Goal: Task Accomplishment & Management: Manage account settings

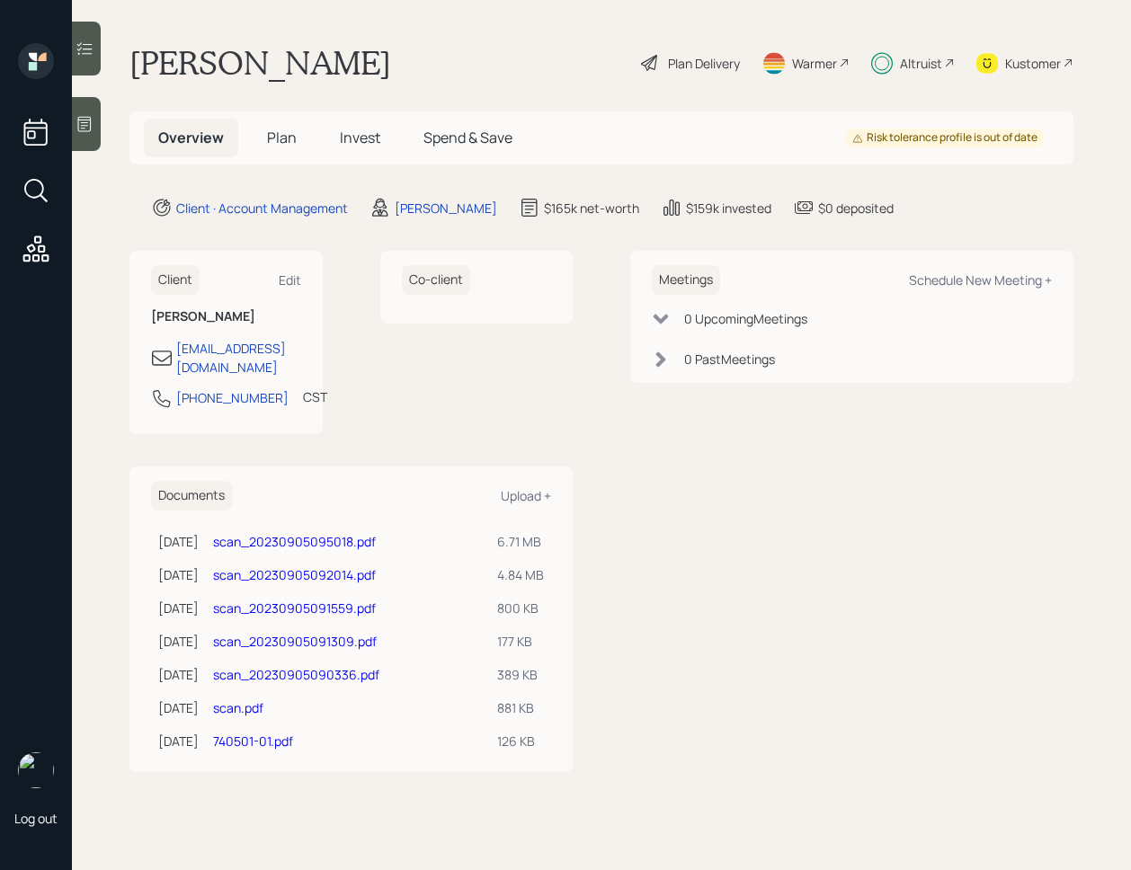
click at [602, 397] on div "Client Edit [PERSON_NAME] [EMAIL_ADDRESS][DOMAIN_NAME] [PHONE_NUMBER] CST Curre…" at bounding box center [601, 511] width 944 height 521
click at [325, 146] on h5 "Invest" at bounding box center [359, 138] width 69 height 39
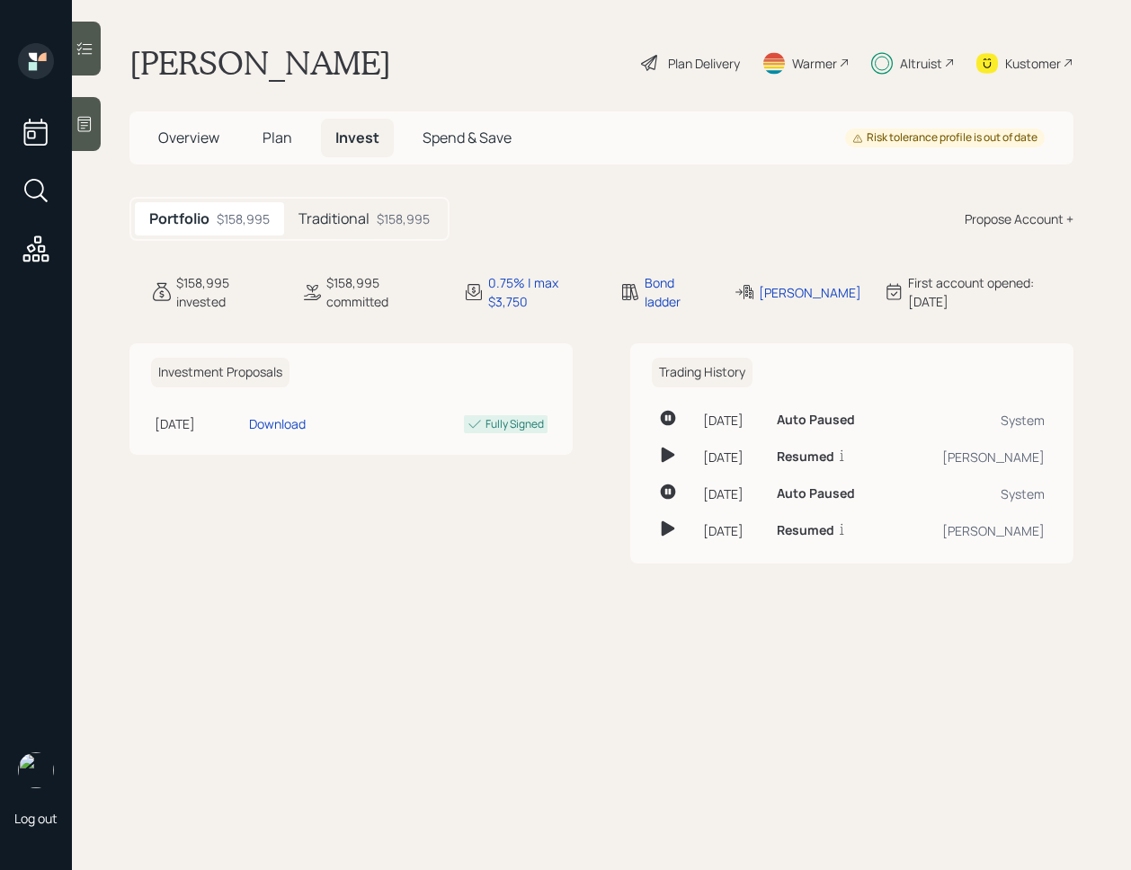
click at [356, 235] on div "Traditional $158,995" at bounding box center [364, 218] width 160 height 33
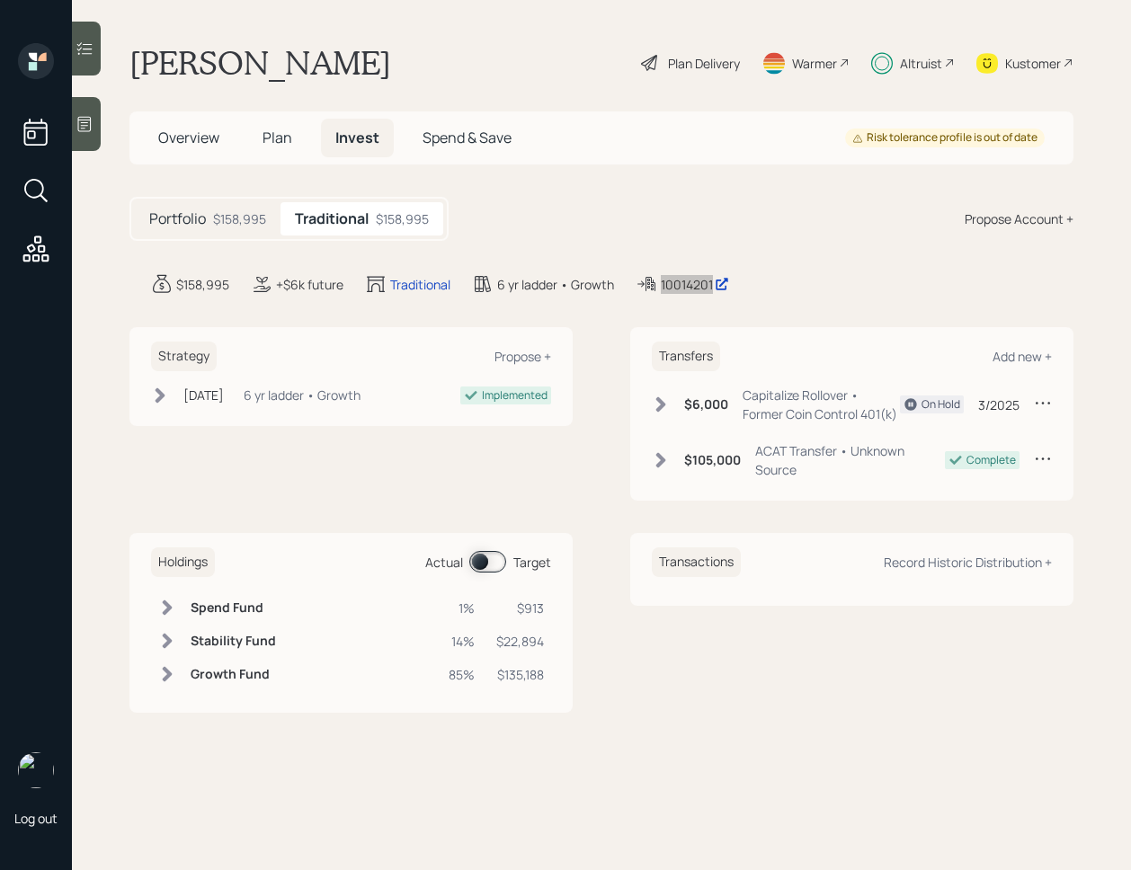
drag, startPoint x: 696, startPoint y: 281, endPoint x: 878, endPoint y: 5, distance: 330.2
click at [0, 0] on div "Log out Michael Lovreta Plan Delivery Warmer Altruist Kustomer Overview Plan In…" at bounding box center [565, 435] width 1131 height 870
click at [587, 174] on main "Michael Lovreta Plan Delivery Warmer Altruist Kustomer Overview Plan Invest Spe…" at bounding box center [601, 435] width 1059 height 870
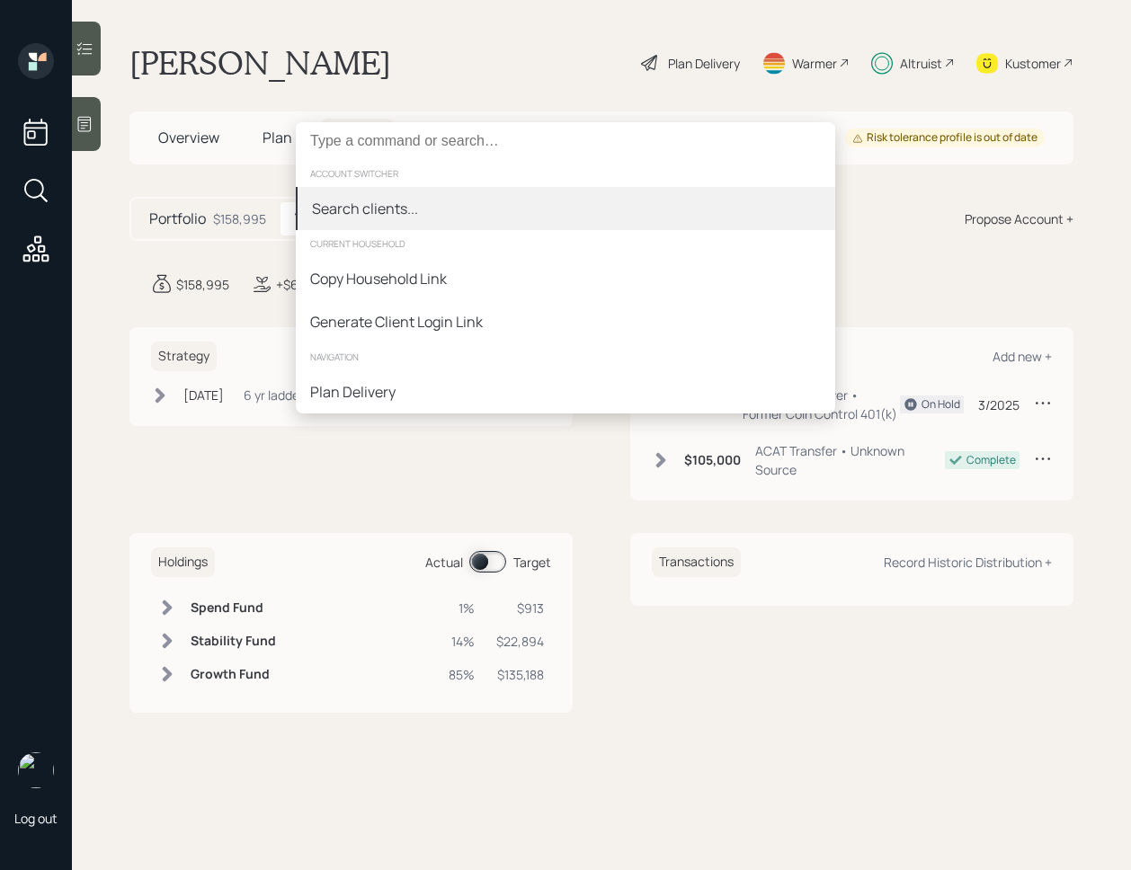
type input "10087669"
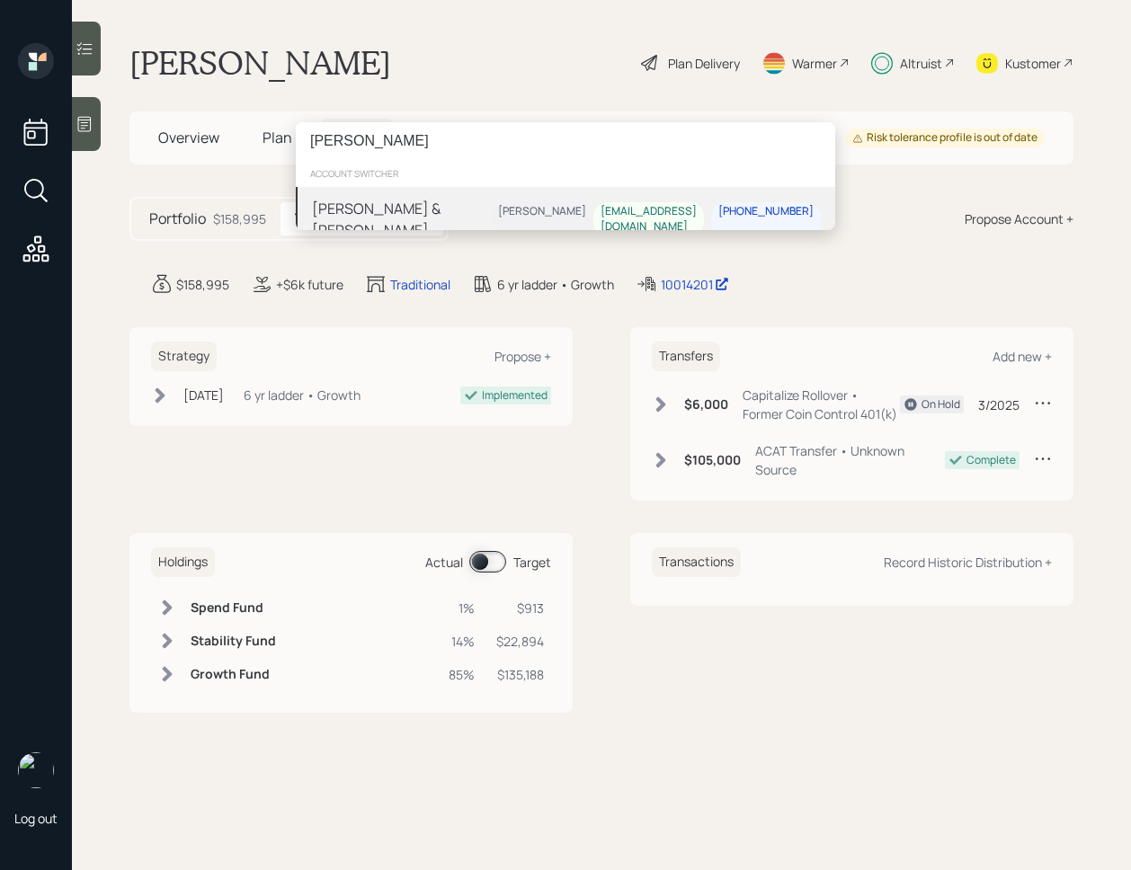
type input "[PERSON_NAME]"
click at [491, 211] on div "Sue Forester & Bob Falle Michael Russo osuzieq1974@gmail.com 406-600-2316" at bounding box center [565, 219] width 539 height 65
